Goal: Communication & Community: Connect with others

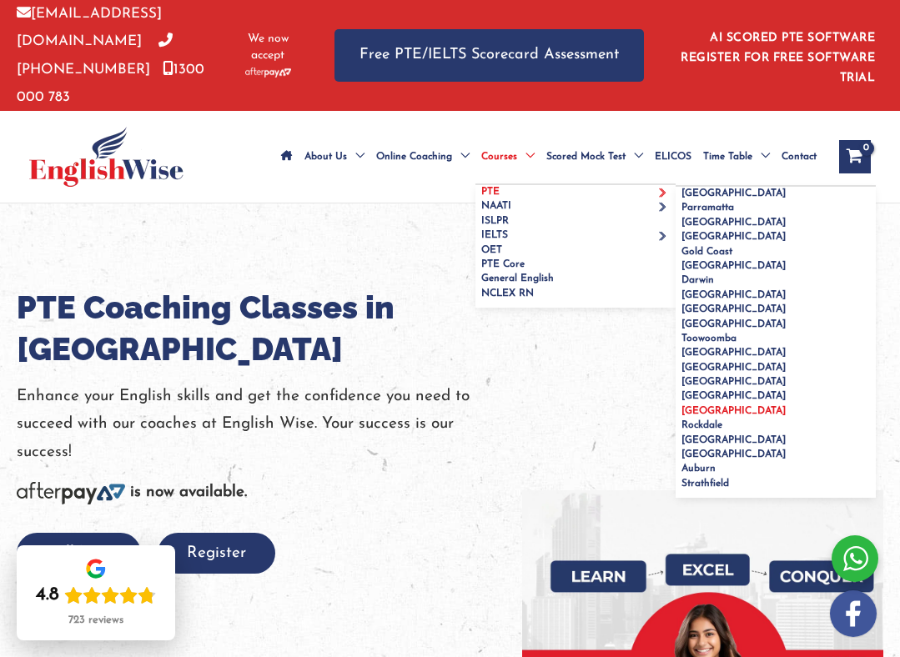
click at [700, 406] on span "[GEOGRAPHIC_DATA]" at bounding box center [733, 411] width 104 height 10
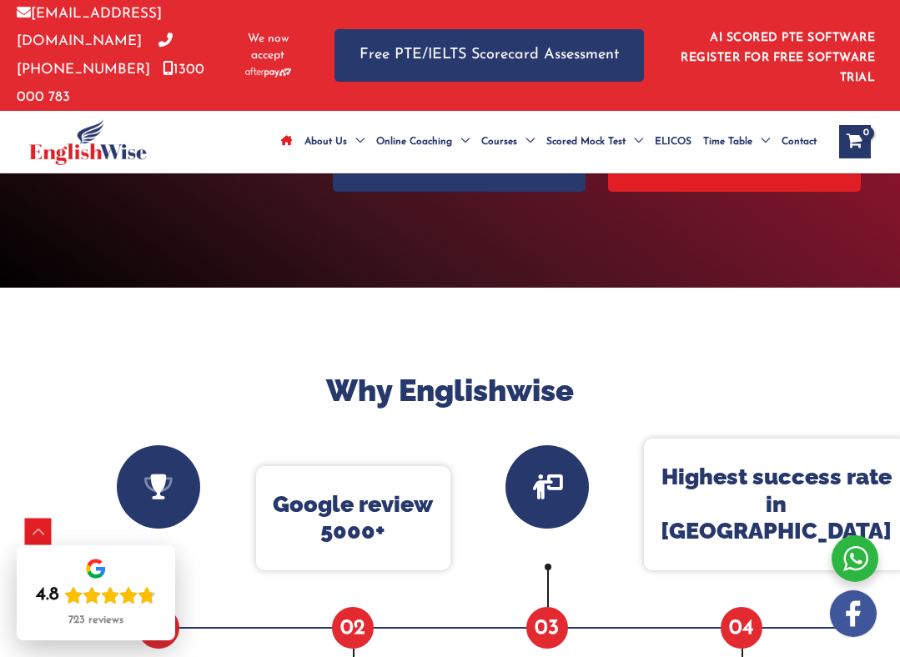
scroll to position [573, 0]
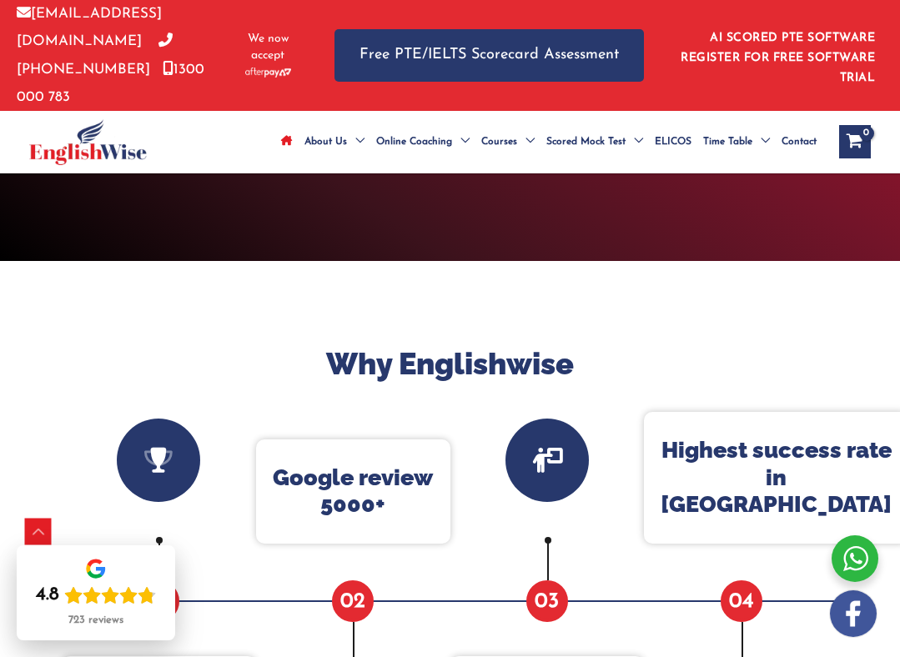
click at [851, 555] on div at bounding box center [854, 558] width 47 height 47
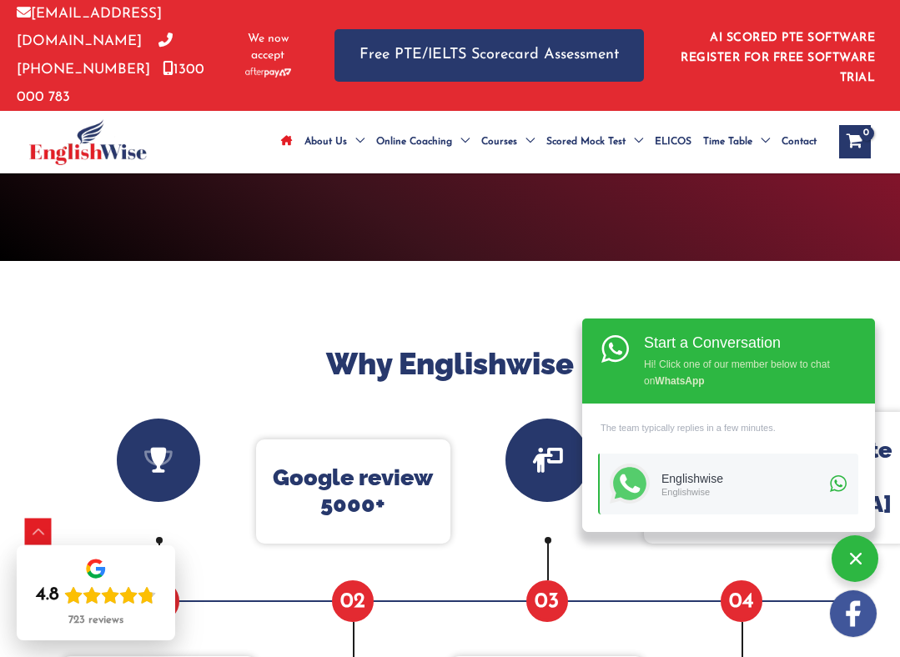
click at [766, 369] on div "Hi! Click one of our member below to chat on WhatsApp" at bounding box center [741, 371] width 195 height 37
click at [792, 481] on div "Englishwise" at bounding box center [742, 479] width 163 height 14
